Goal: Task Accomplishment & Management: Manage account settings

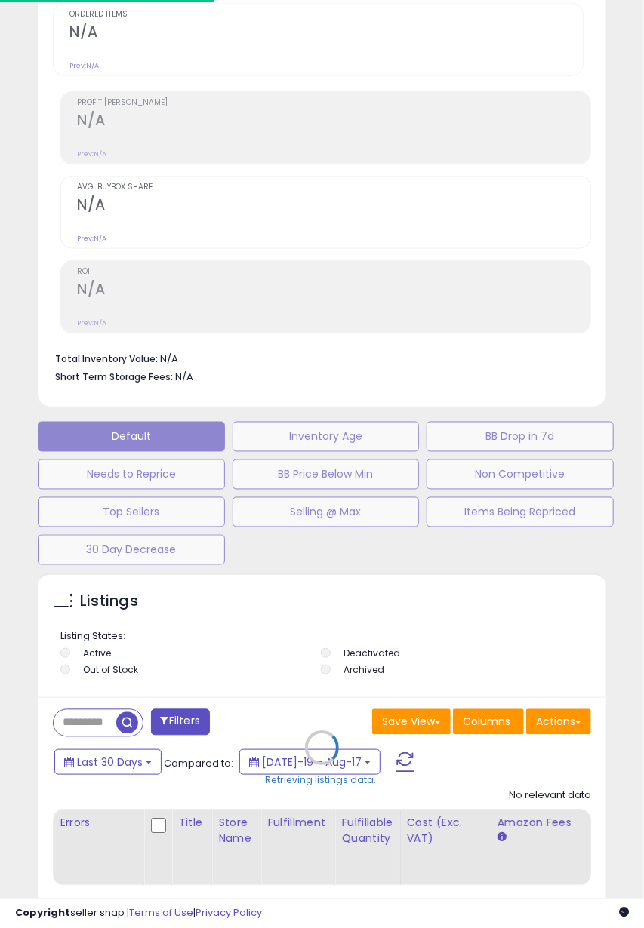
scroll to position [575, 0]
select select "**"
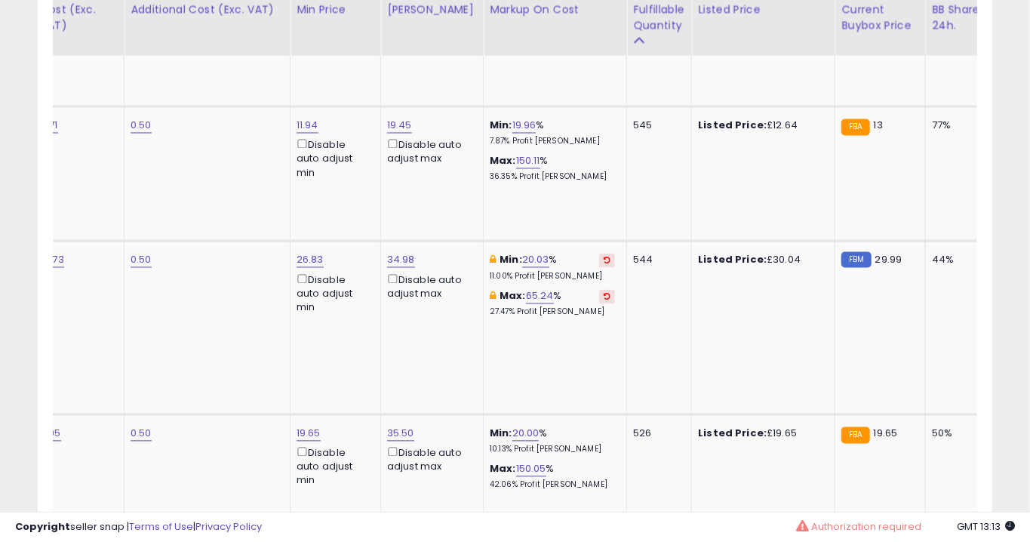
scroll to position [1486, 0]
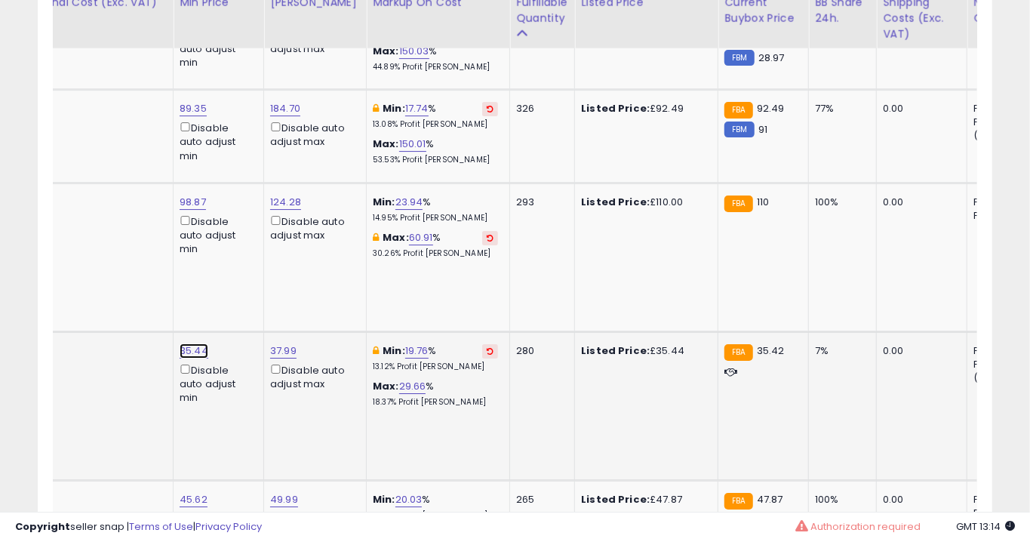
click at [191, 343] on link "35.44" at bounding box center [194, 350] width 29 height 15
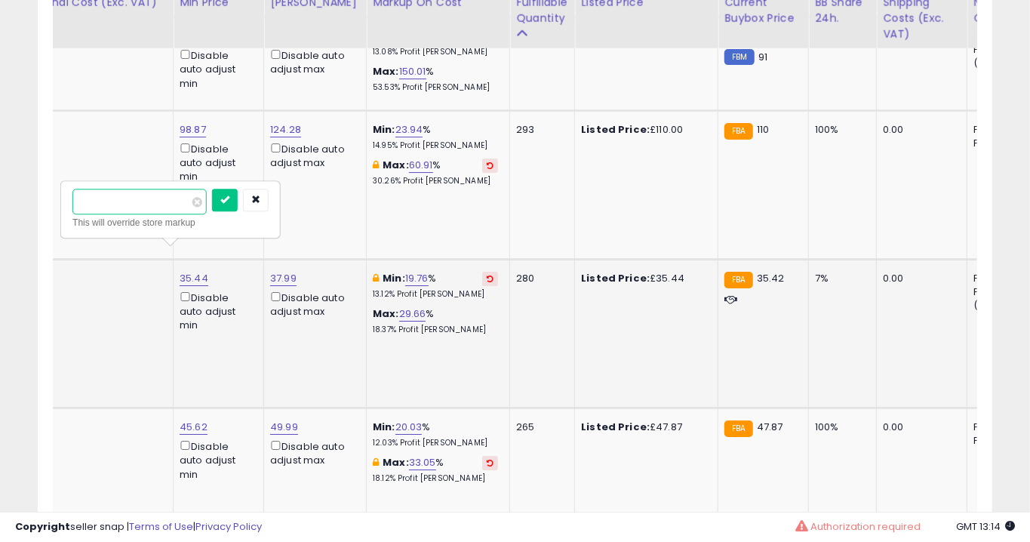
click at [163, 214] on input "*****" at bounding box center [139, 202] width 134 height 26
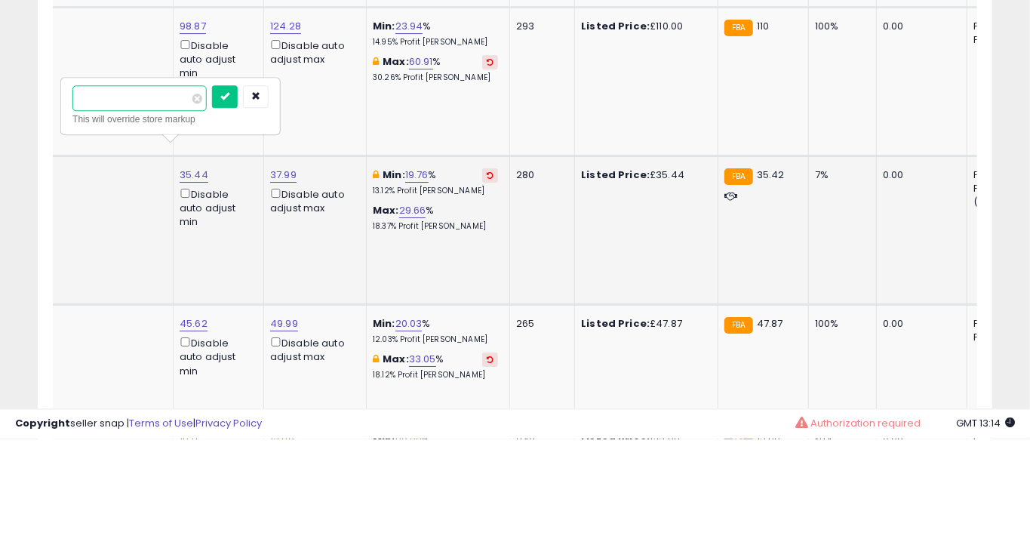
type input "*****"
click button "submit" at bounding box center [225, 200] width 26 height 23
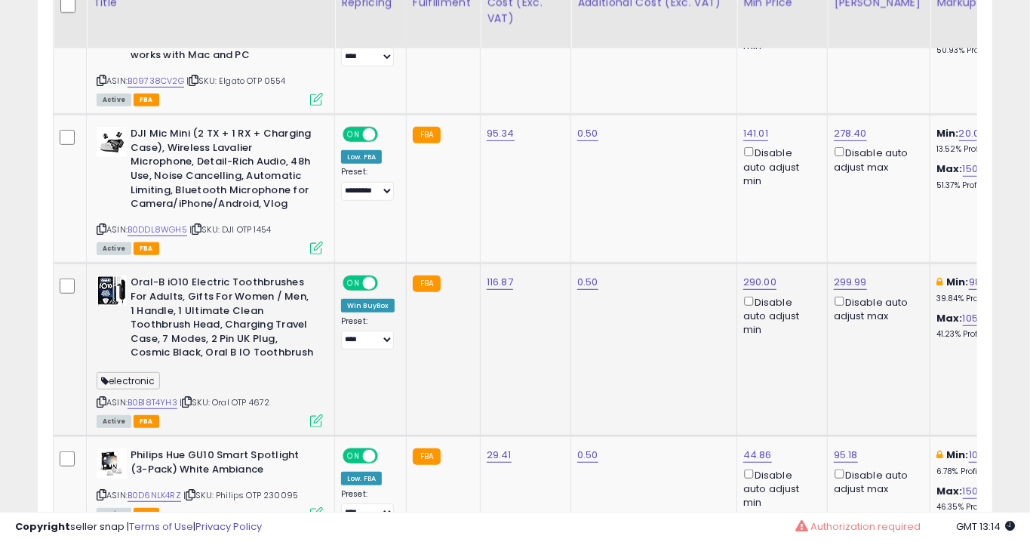
click at [311, 414] on icon at bounding box center [316, 420] width 13 height 13
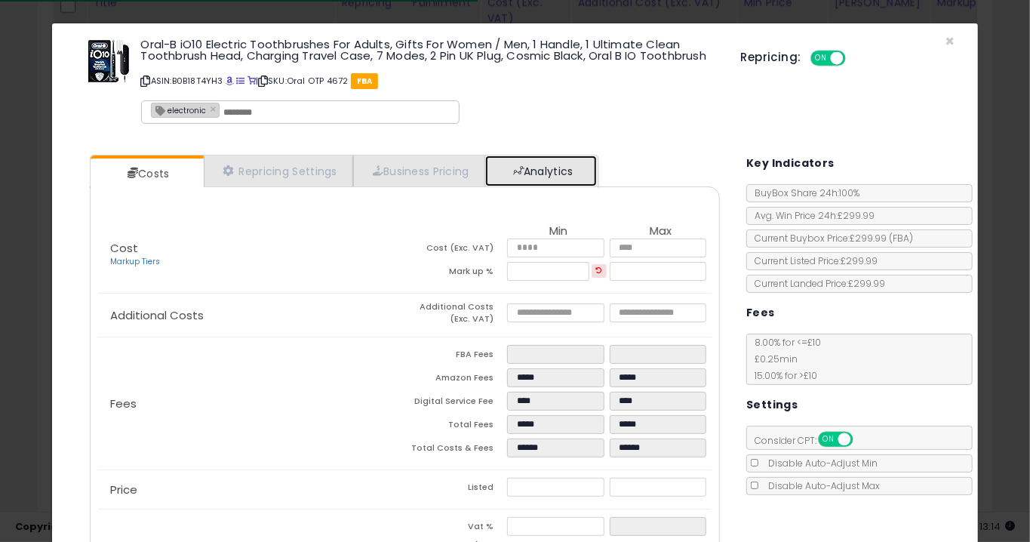
click at [523, 181] on link "Analytics" at bounding box center [541, 170] width 112 height 31
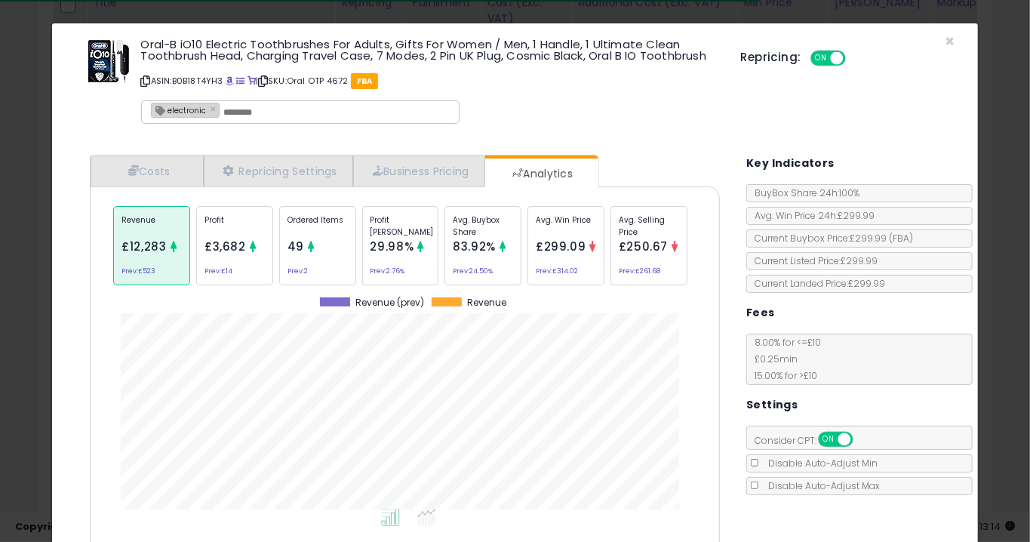
click at [339, 257] on div "Ordered Items 49 Prev: 2" at bounding box center [317, 245] width 77 height 79
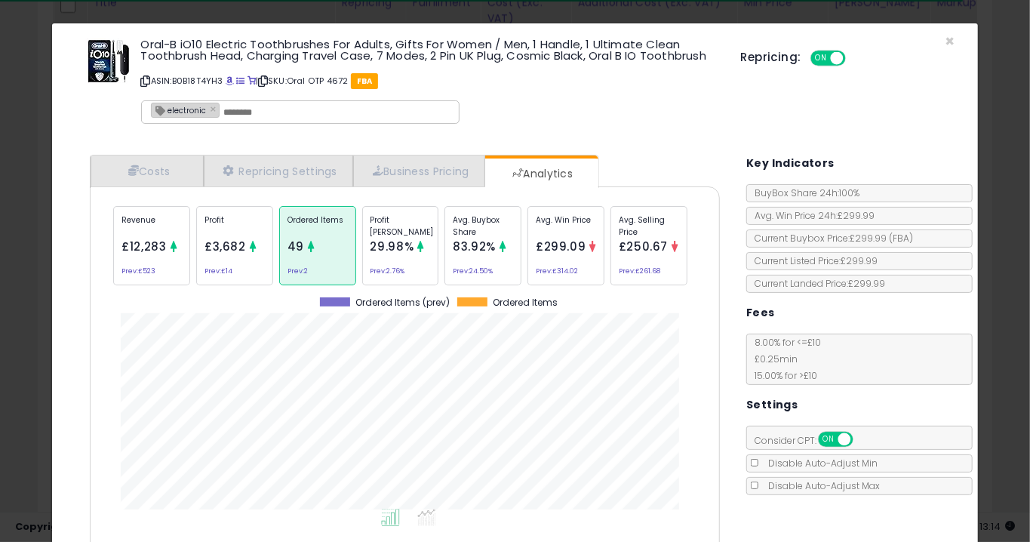
click at [21, 287] on div "× Close Oral-B iO10 Electric Toothbrushes For Adults, Gifts For Women / Men, 1 …" at bounding box center [515, 271] width 1030 height 542
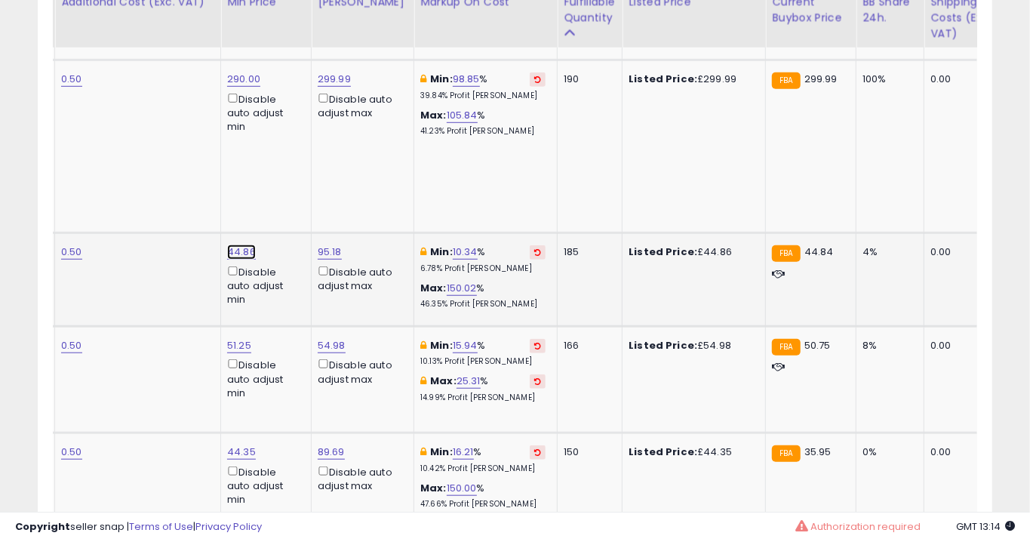
click at [239, 244] on link "44.86" at bounding box center [241, 251] width 29 height 15
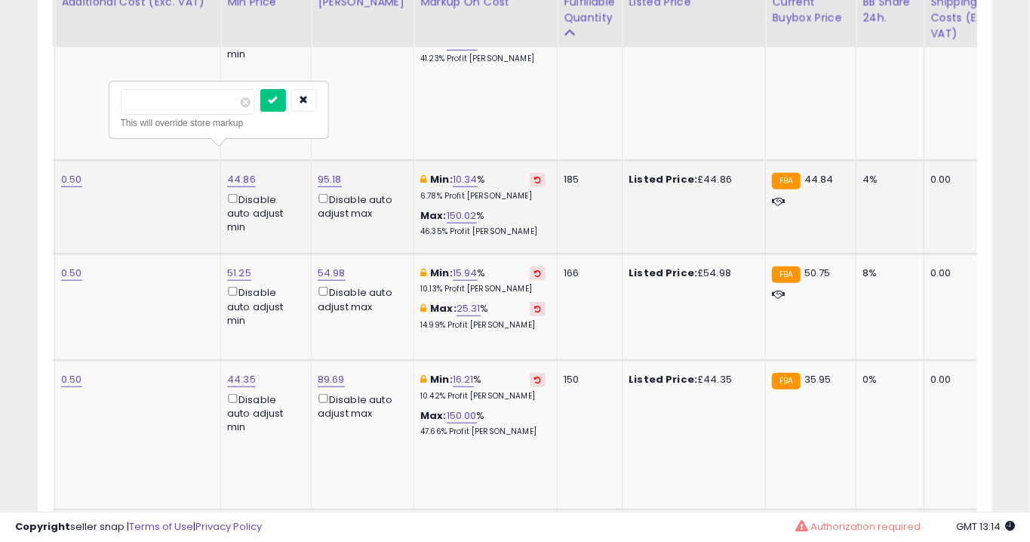
type input "*****"
click button "submit" at bounding box center [273, 100] width 26 height 23
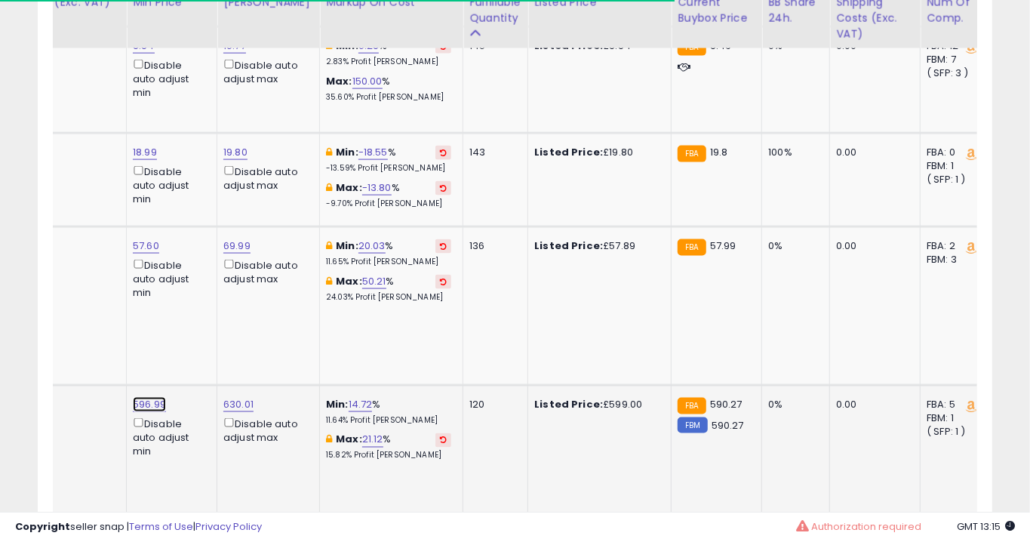
click at [147, 397] on link "596.99" at bounding box center [149, 404] width 33 height 15
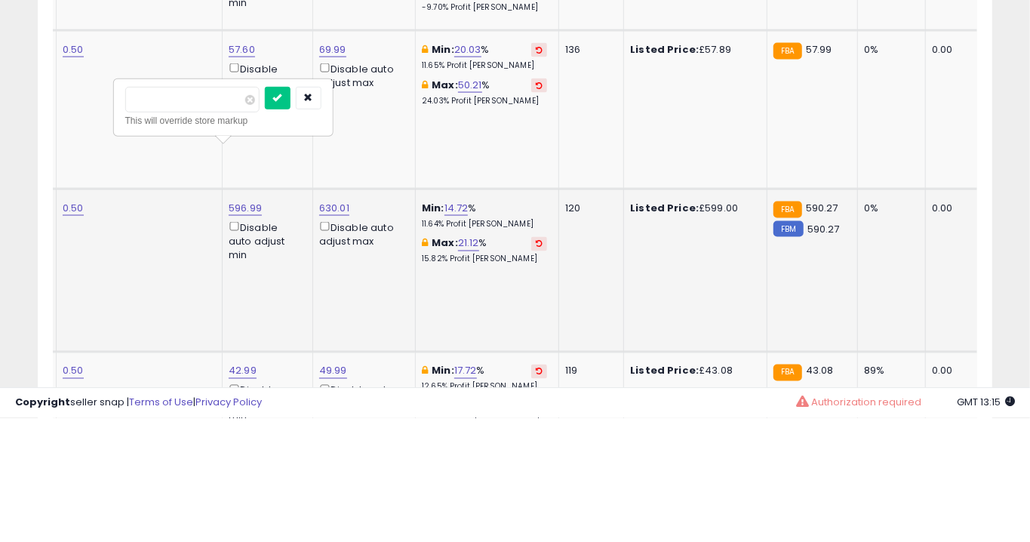
type input "******"
click button "submit" at bounding box center [278, 221] width 26 height 23
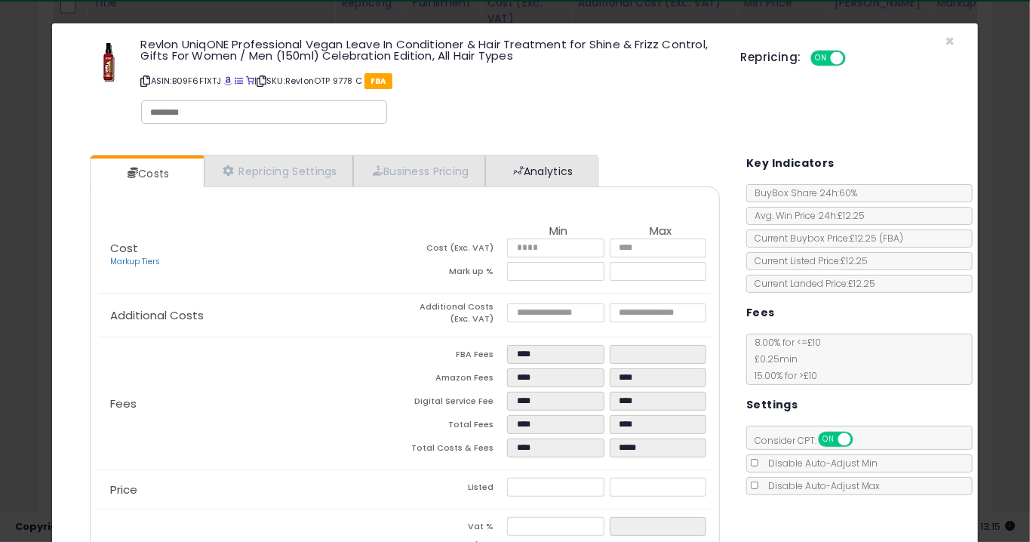
click at [532, 167] on link "Analytics" at bounding box center [541, 170] width 112 height 31
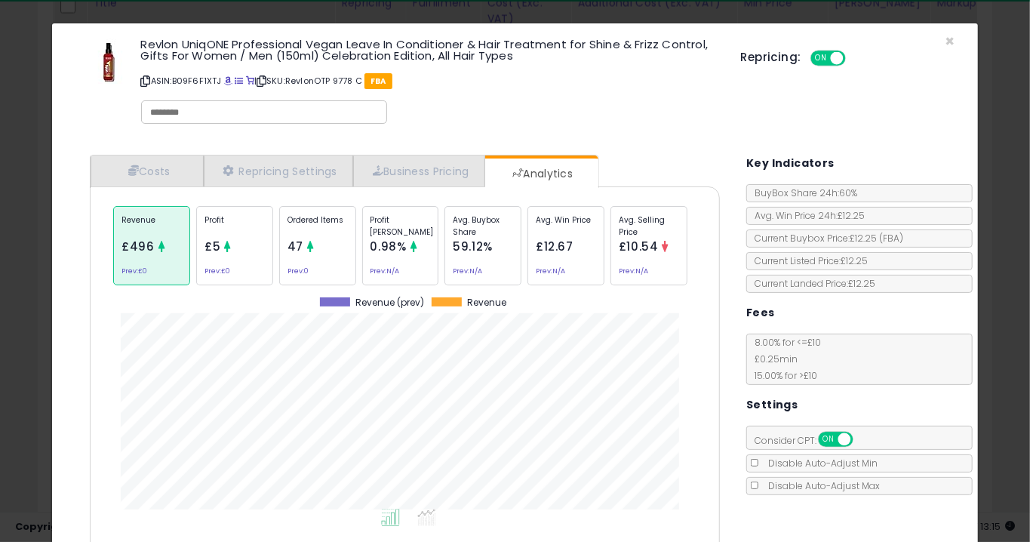
click at [14, 228] on div "× Close Revlon UniqONE Professional Vegan Leave In Conditioner & Hair Treatment…" at bounding box center [515, 271] width 1030 height 542
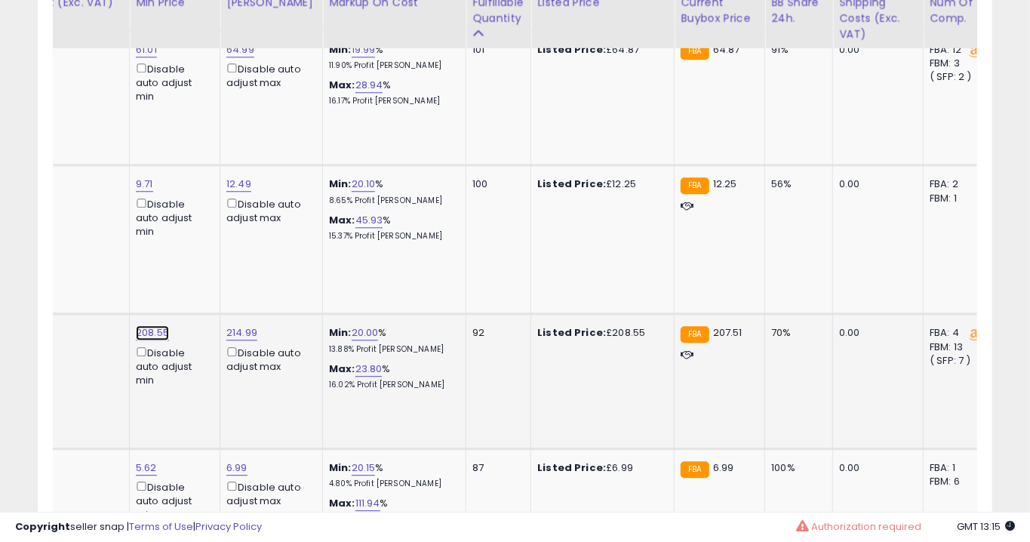
click at [140, 325] on link "208.55" at bounding box center [152, 332] width 33 height 15
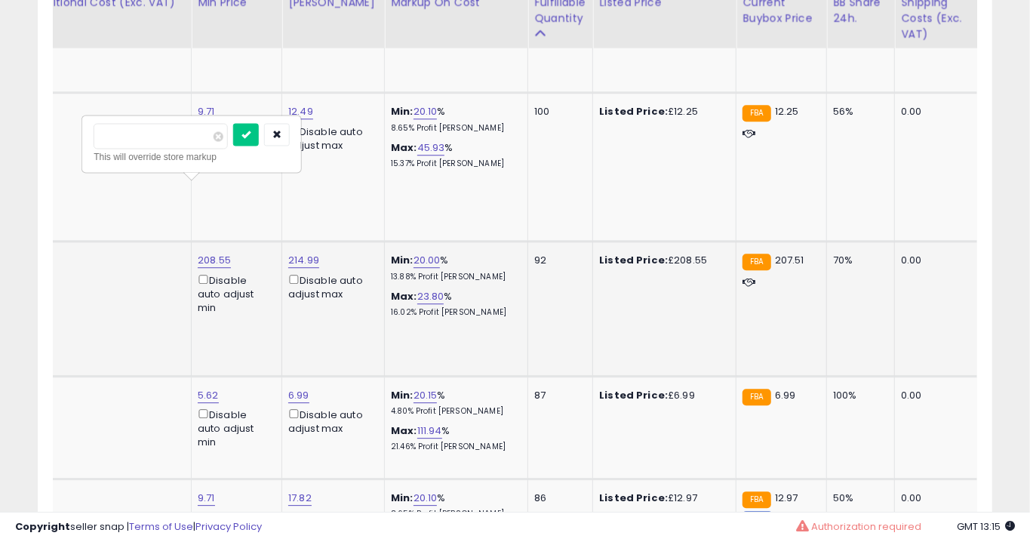
type input "******"
click button "submit" at bounding box center [246, 134] width 26 height 23
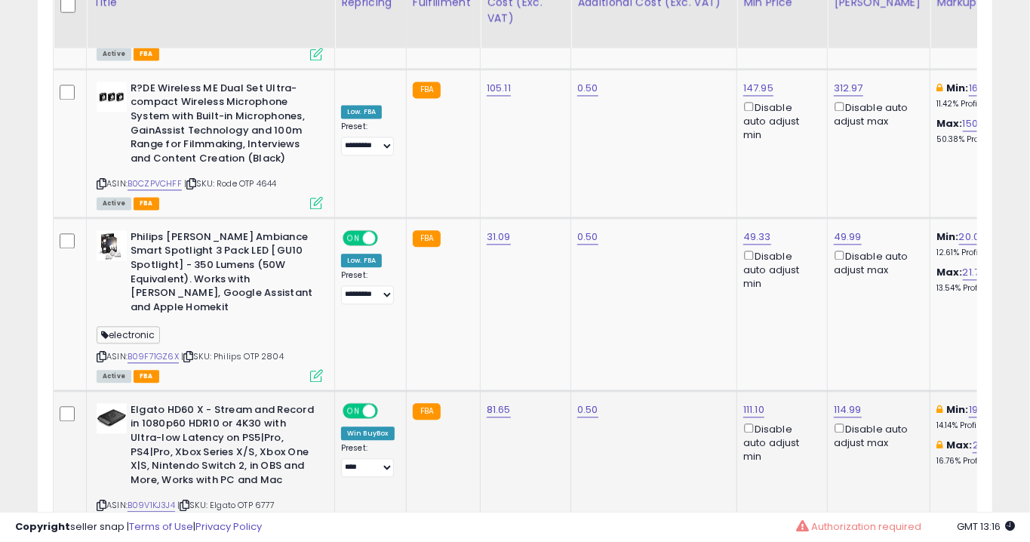
click at [310, 518] on icon at bounding box center [316, 524] width 13 height 13
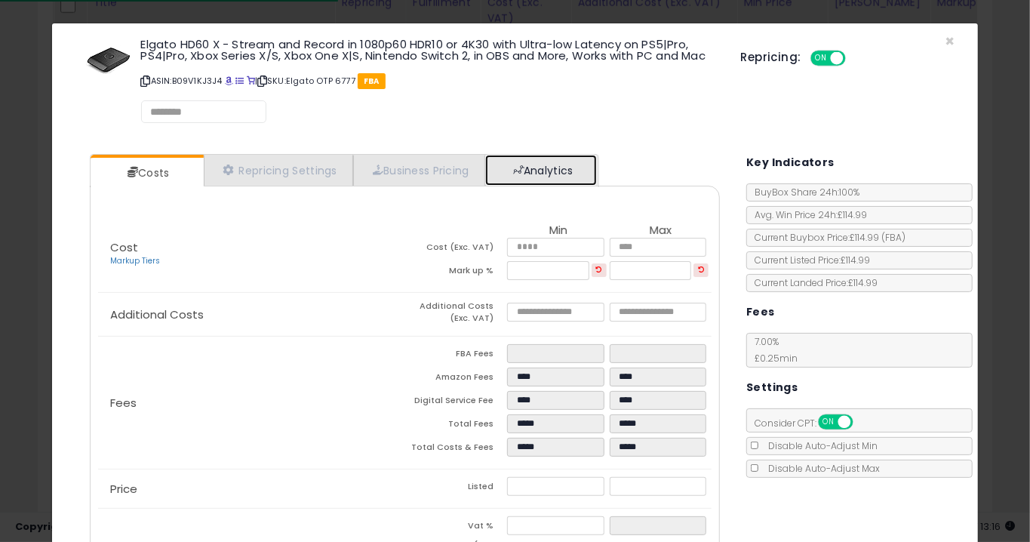
click at [524, 167] on span at bounding box center [518, 169] width 11 height 11
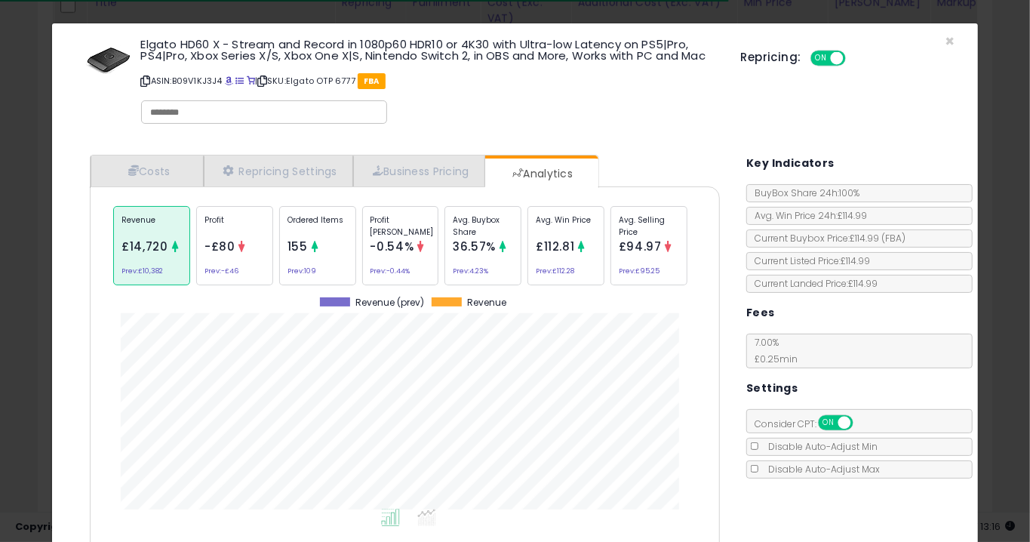
click at [306, 256] on div "Ordered Items 155 Prev: 109" at bounding box center [317, 245] width 77 height 79
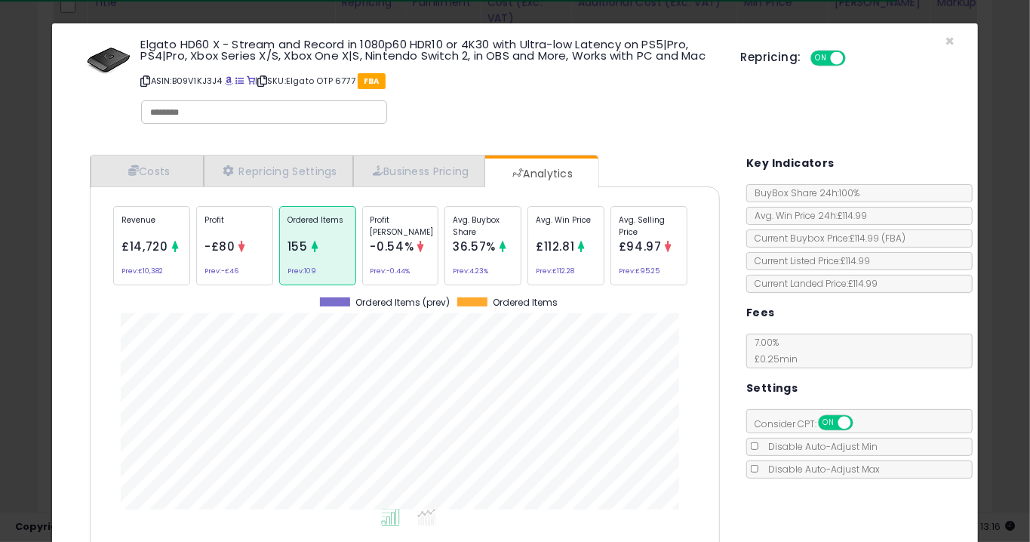
click at [27, 193] on div "× Close Elgato HD60 X - Stream and Record in 1080p60 HDR10 or 4K30 with Ultra-l…" at bounding box center [515, 271] width 1030 height 542
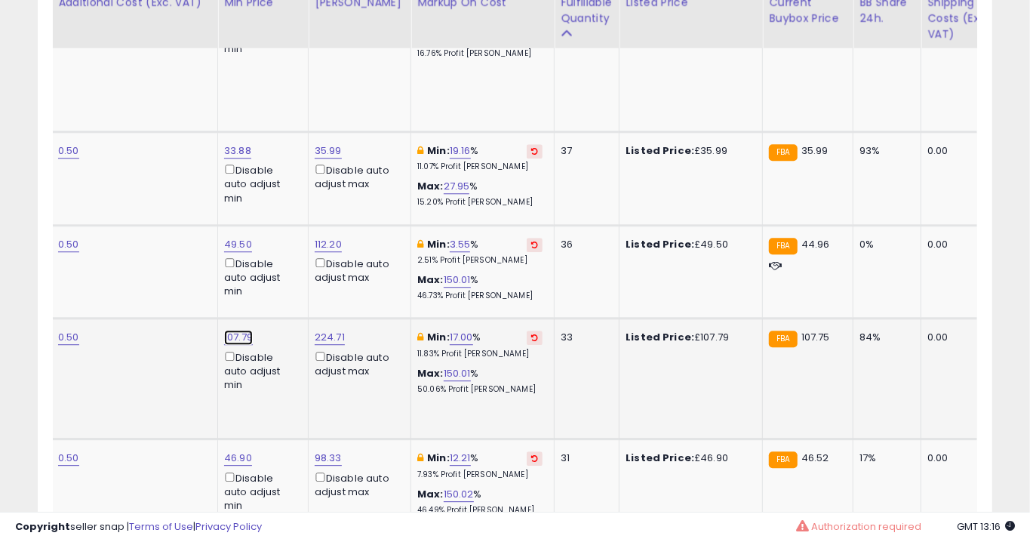
click at [233, 330] on link "107.79" at bounding box center [238, 337] width 29 height 15
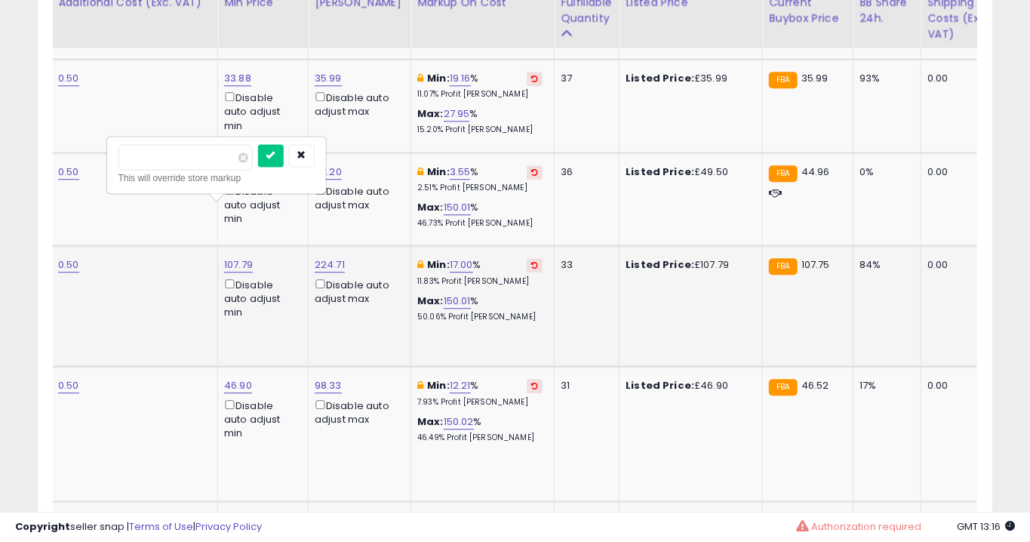
type input "******"
click button "submit" at bounding box center [271, 155] width 26 height 23
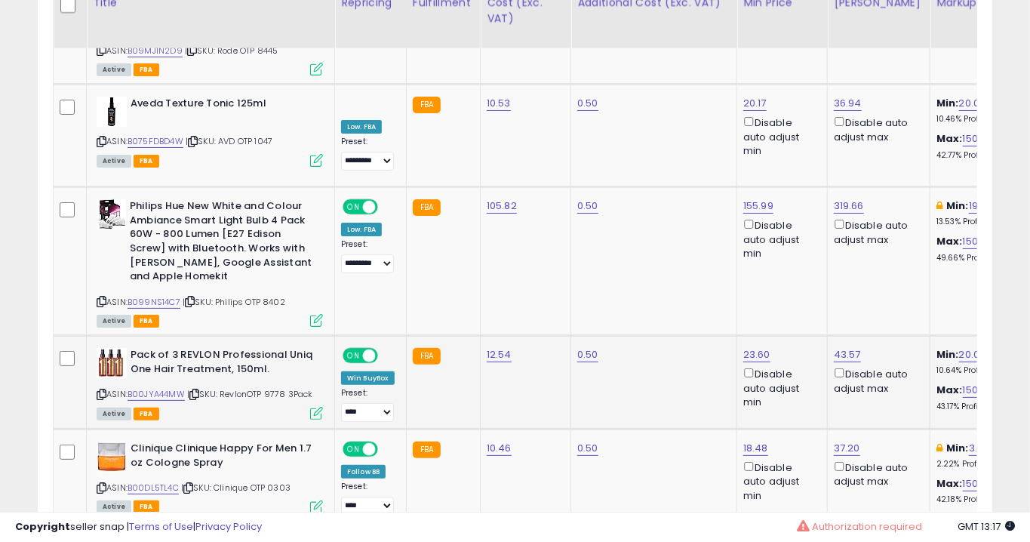
click at [316, 407] on icon at bounding box center [316, 413] width 13 height 13
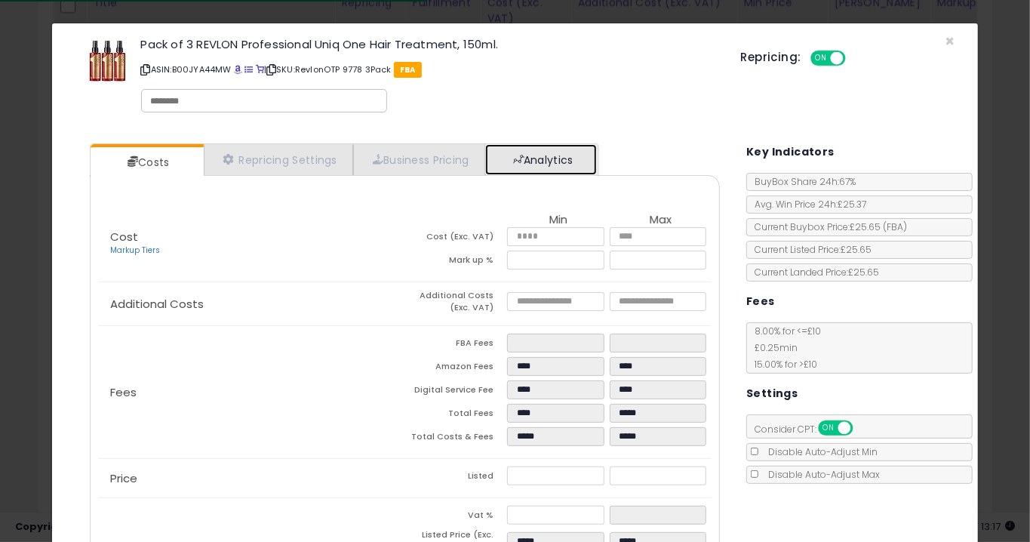
click at [525, 146] on link "Analytics" at bounding box center [541, 159] width 112 height 31
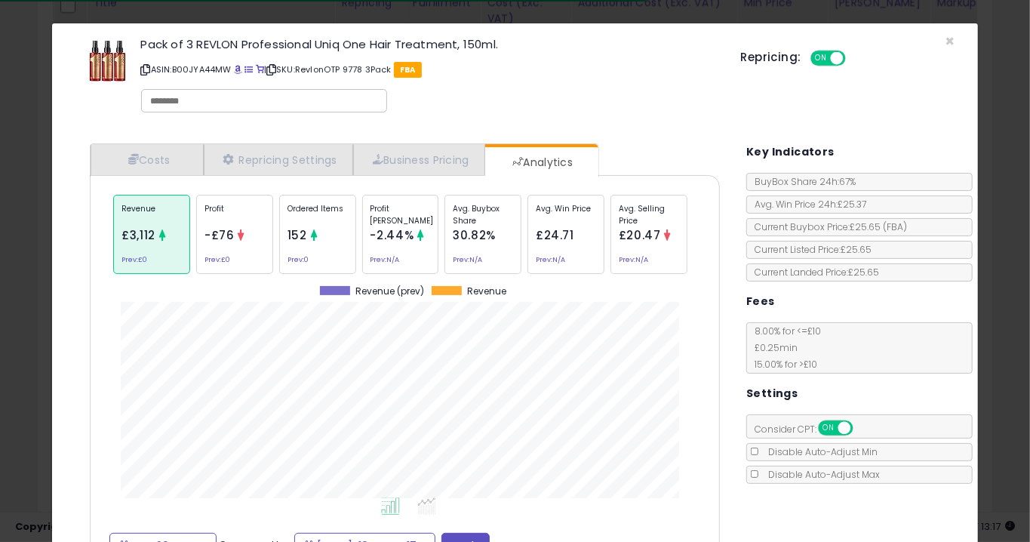
click at [302, 236] on span "152" at bounding box center [297, 235] width 20 height 16
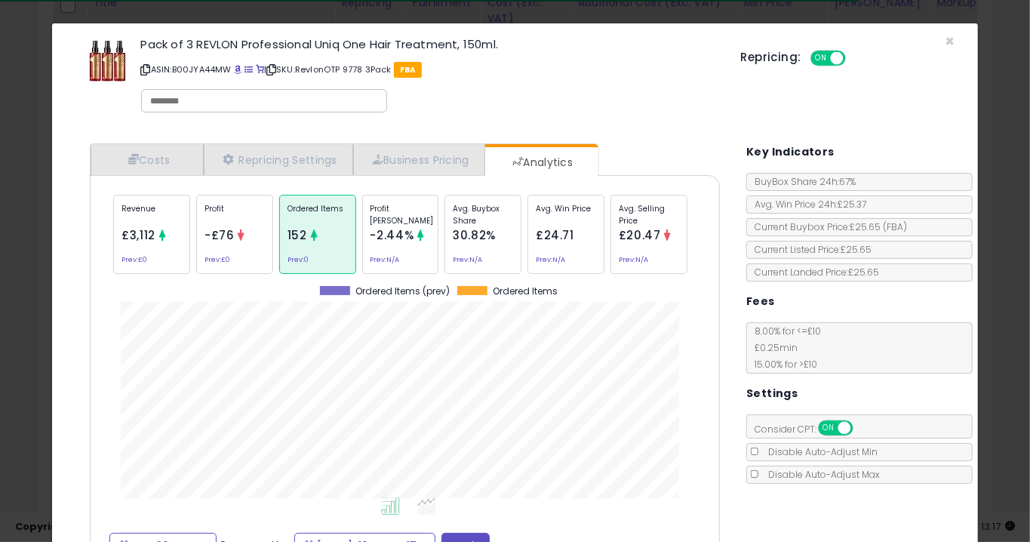
click at [18, 158] on div "× Close Pack of 3 REVLON Professional Uniq One Hair Treatment, 150ml. ASIN: B00…" at bounding box center [515, 271] width 1030 height 542
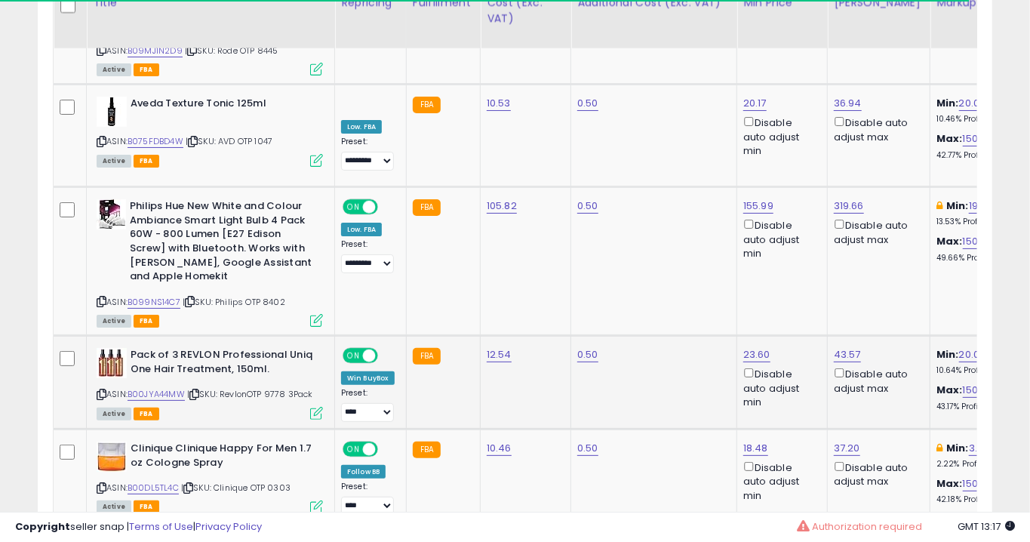
click at [312, 407] on icon at bounding box center [316, 413] width 13 height 13
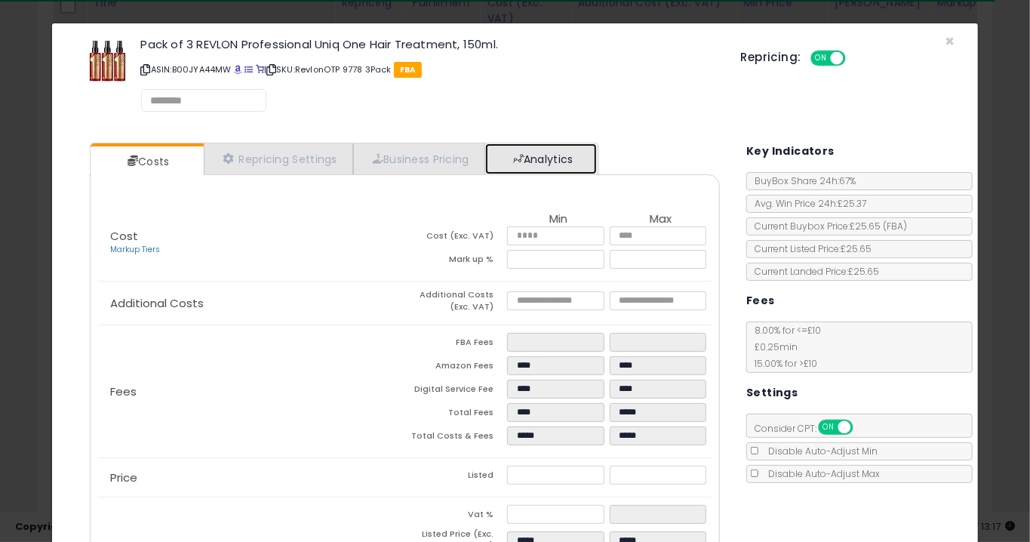
click at [522, 155] on span at bounding box center [518, 158] width 11 height 11
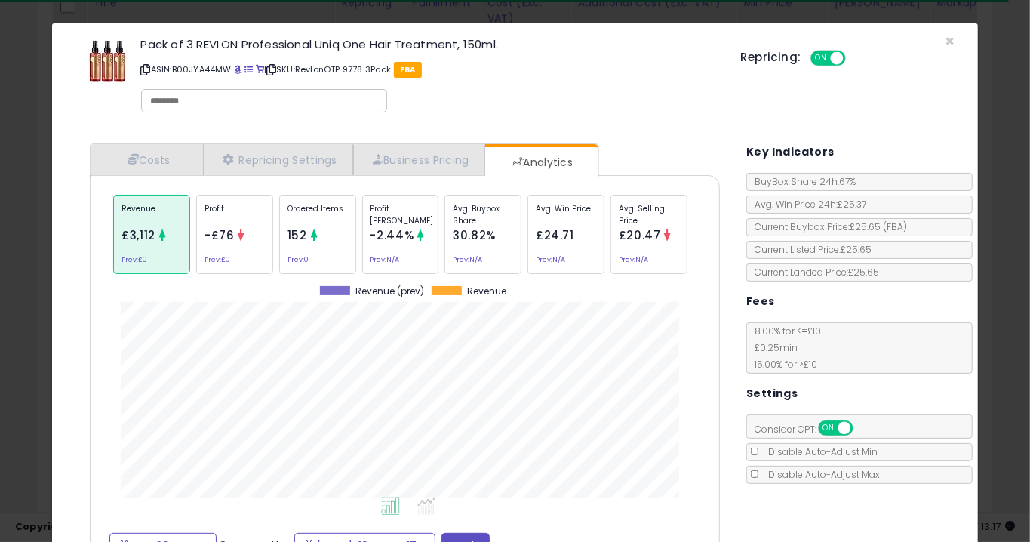
click at [309, 238] on div at bounding box center [314, 236] width 11 height 15
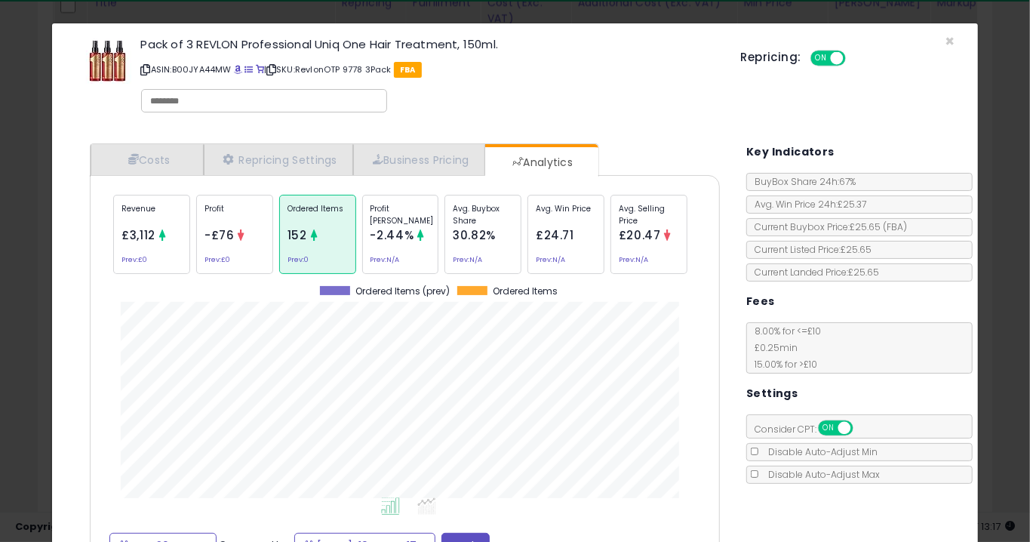
click at [27, 222] on div "× Close Pack of 3 REVLON Professional Uniq One Hair Treatment, 150ml. ASIN: B00…" at bounding box center [515, 271] width 1030 height 542
